Goal: Task Accomplishment & Management: Manage account settings

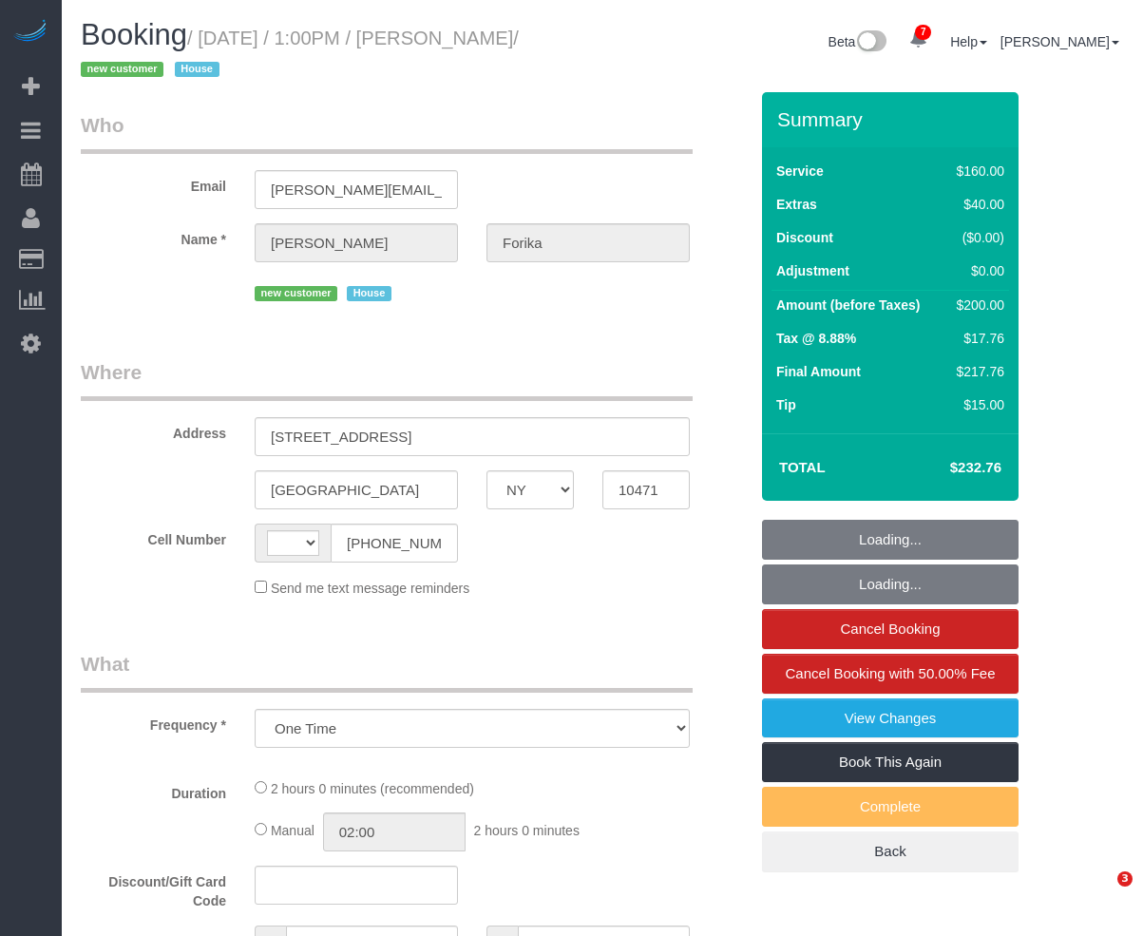
select select "NY"
select select "number:59"
select select "number:72"
select select "number:15"
select select "number:5"
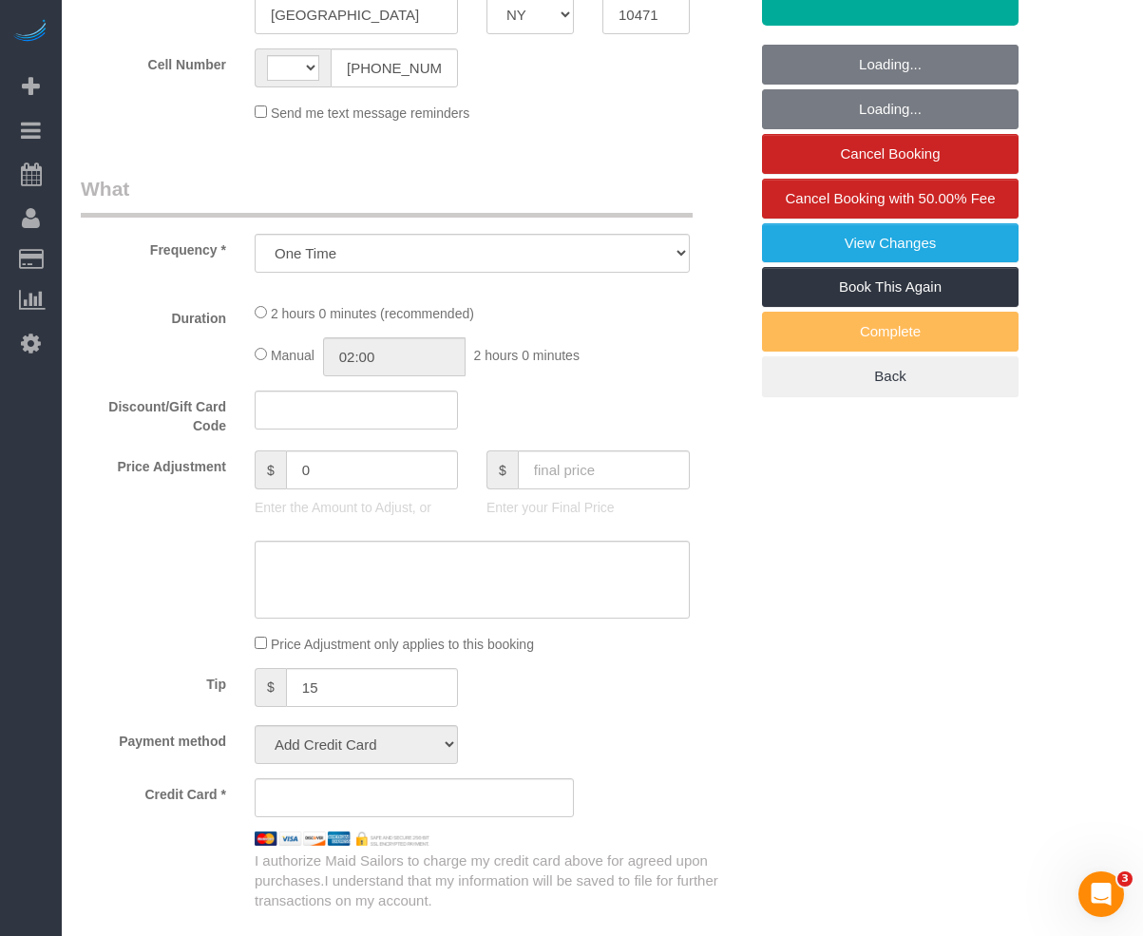
select select "string:[GEOGRAPHIC_DATA]"
select select "string:stripe-pm_1RvWji4VGloSiKo7kX9Qp7Cw"
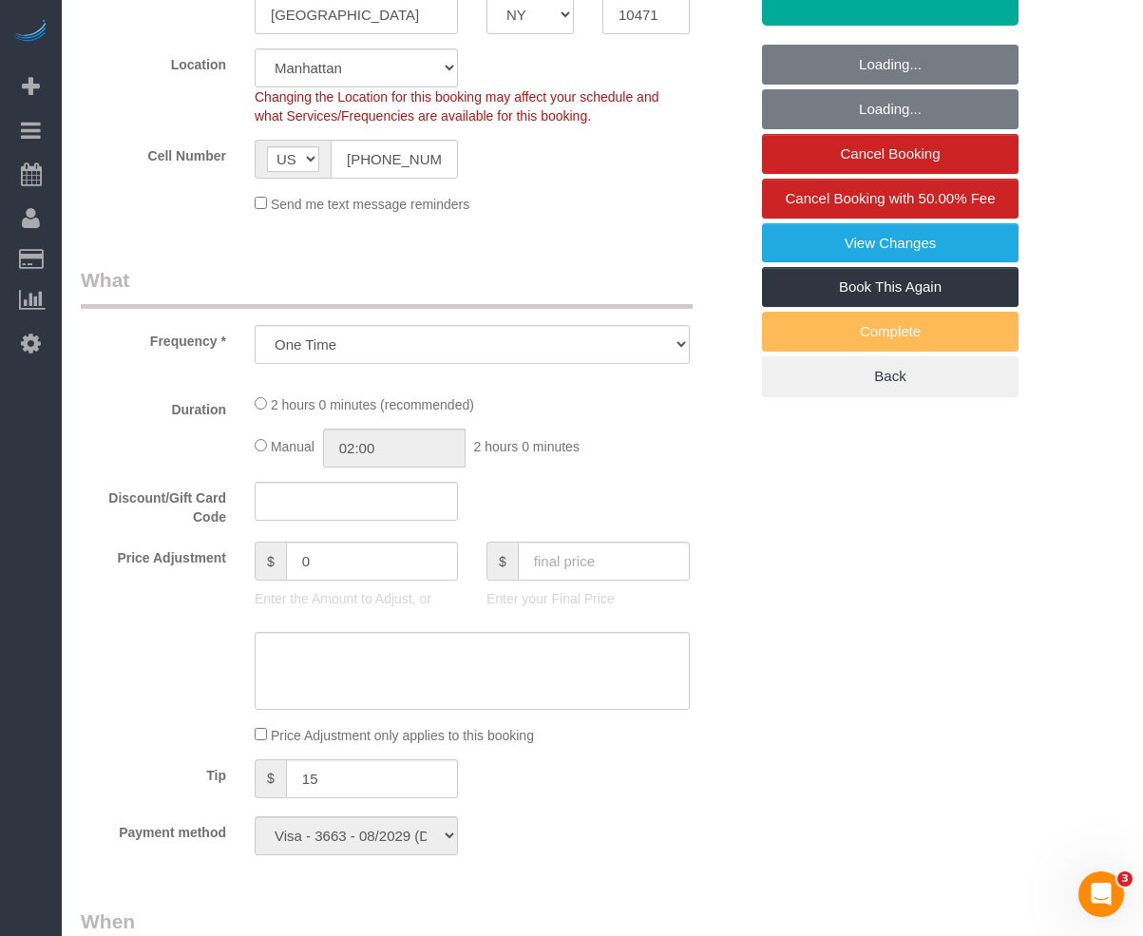
select select "spot1"
select select "object:1270"
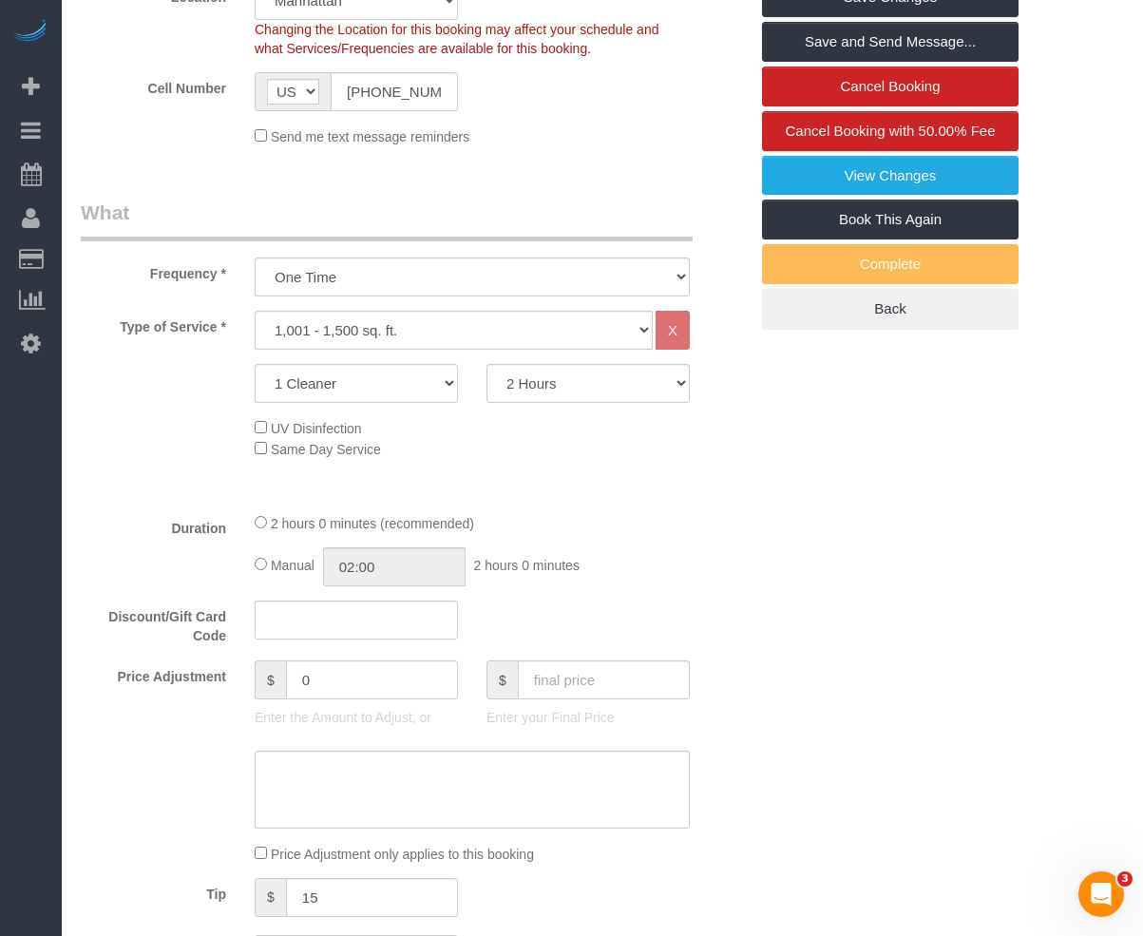
scroll to position [190, 0]
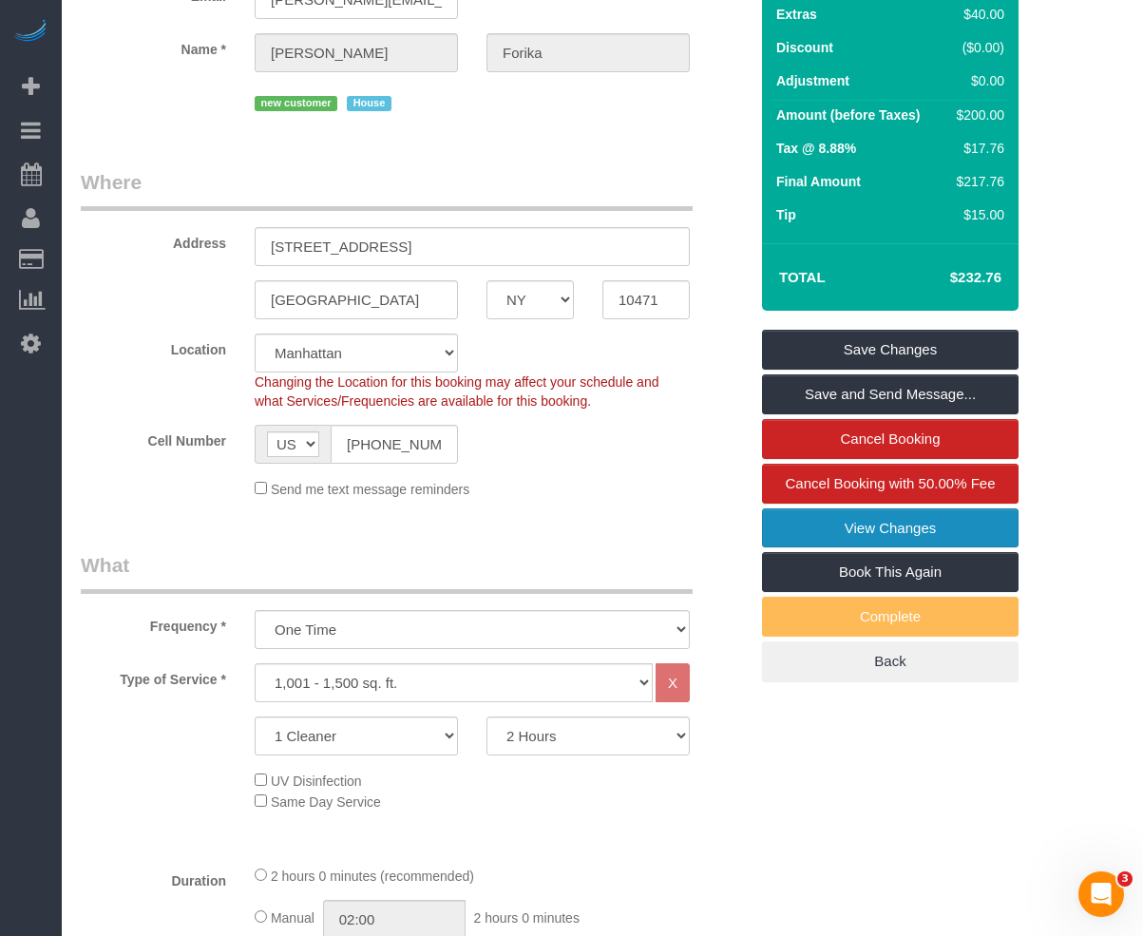
click at [776, 530] on link "View Changes" at bounding box center [890, 528] width 257 height 40
click at [550, 203] on legend "Where" at bounding box center [387, 189] width 612 height 43
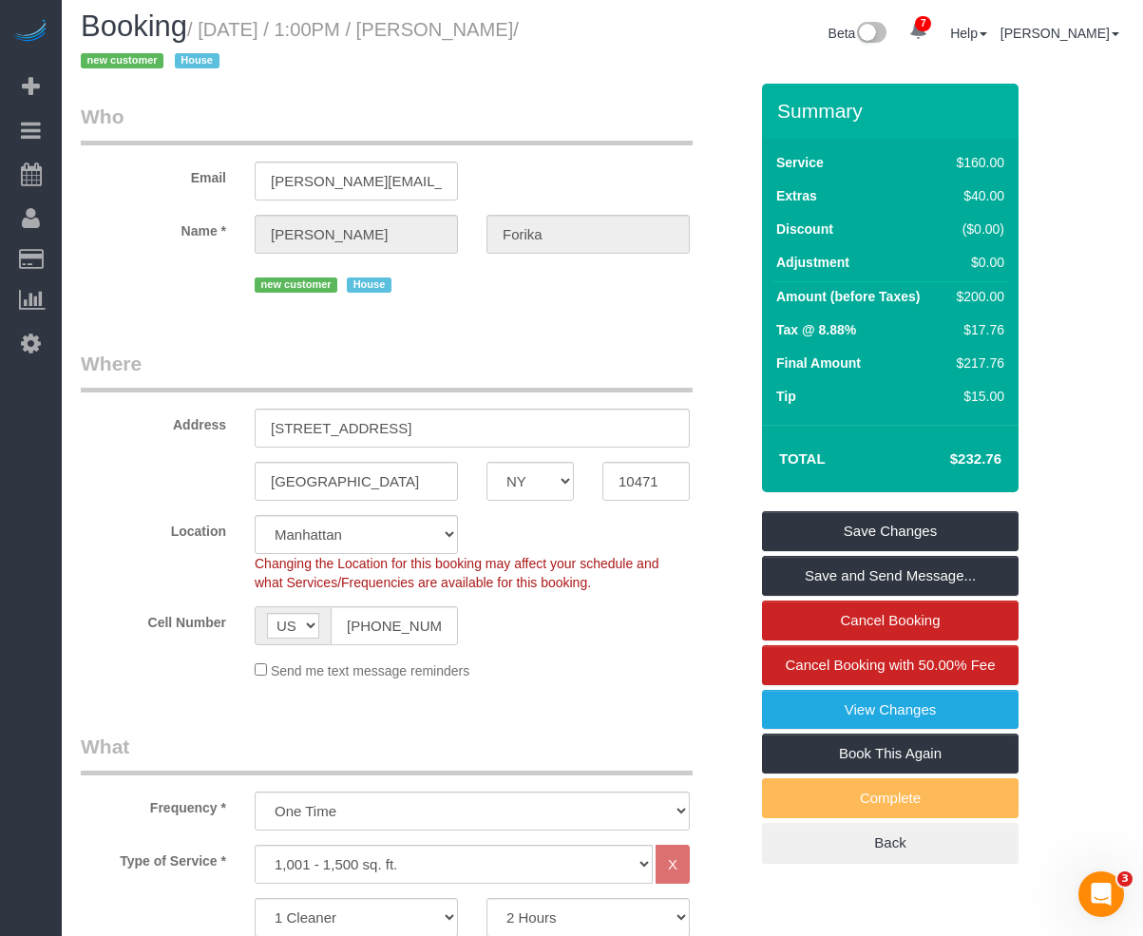
scroll to position [0, 0]
